Goal: Complete application form

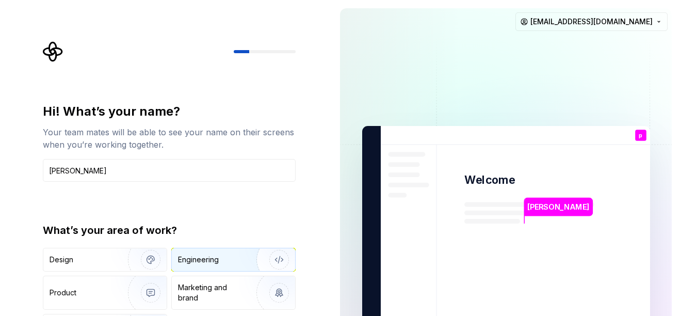
type input "[PERSON_NAME]"
click at [206, 255] on div "Engineering" at bounding box center [198, 259] width 41 height 10
click at [240, 232] on div "What’s your area of work?" at bounding box center [169, 230] width 253 height 14
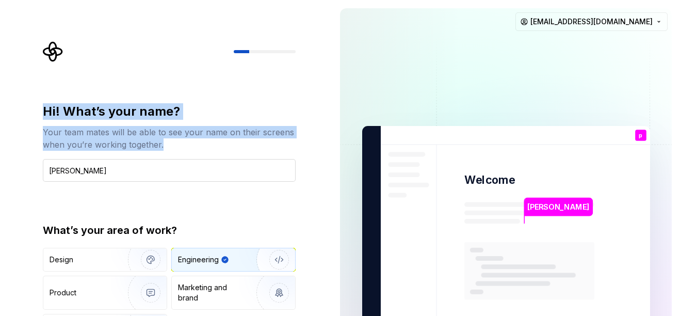
drag, startPoint x: 253, startPoint y: 49, endPoint x: 100, endPoint y: 181, distance: 202.7
click at [100, 181] on div "Hi! What’s your name? Your team mates will be able to see your name on their sc…" at bounding box center [172, 206] width 271 height 331
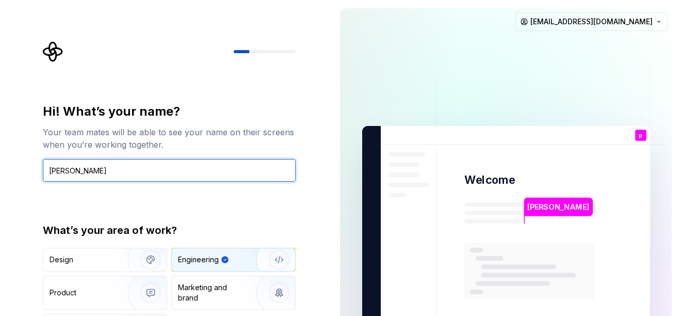
click at [100, 181] on input "[PERSON_NAME]" at bounding box center [169, 170] width 253 height 23
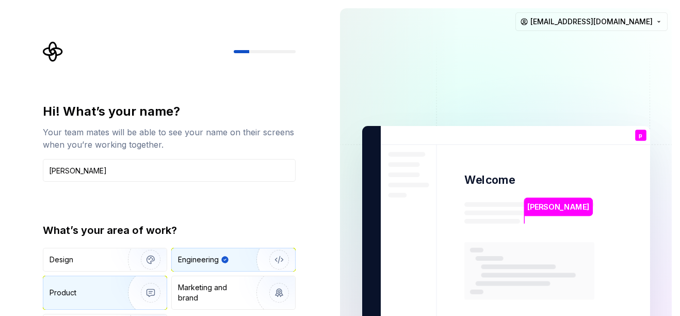
click at [81, 290] on div "Product" at bounding box center [84, 292] width 68 height 10
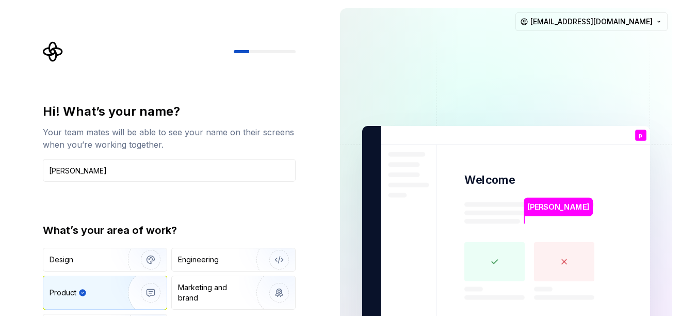
click at [533, 209] on p "[PERSON_NAME]" at bounding box center [558, 206] width 62 height 11
click at [137, 90] on div "Hi! What’s your name? Your team mates will be able to see your name on their sc…" at bounding box center [172, 206] width 271 height 331
click at [604, 25] on html "Hi! What’s your name? Your team mates will be able to see your name on their sc…" at bounding box center [340, 158] width 680 height 316
click at [479, 86] on html "Hi! What’s your name? Your team mates will be able to see your name on their sc…" at bounding box center [340, 158] width 680 height 316
click at [311, 216] on div "Hi! What’s your name? Your team mates will be able to see your name on their sc…" at bounding box center [166, 232] width 332 height 465
